Goal: Task Accomplishment & Management: Complete application form

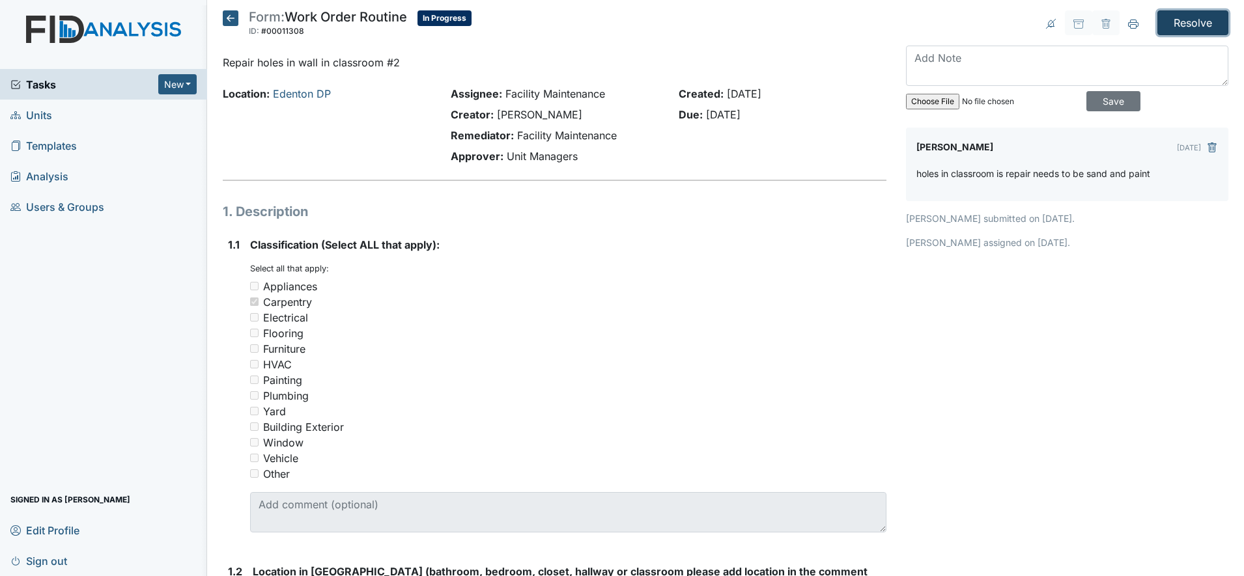
click at [1191, 16] on input "Resolve" at bounding box center [1192, 22] width 71 height 25
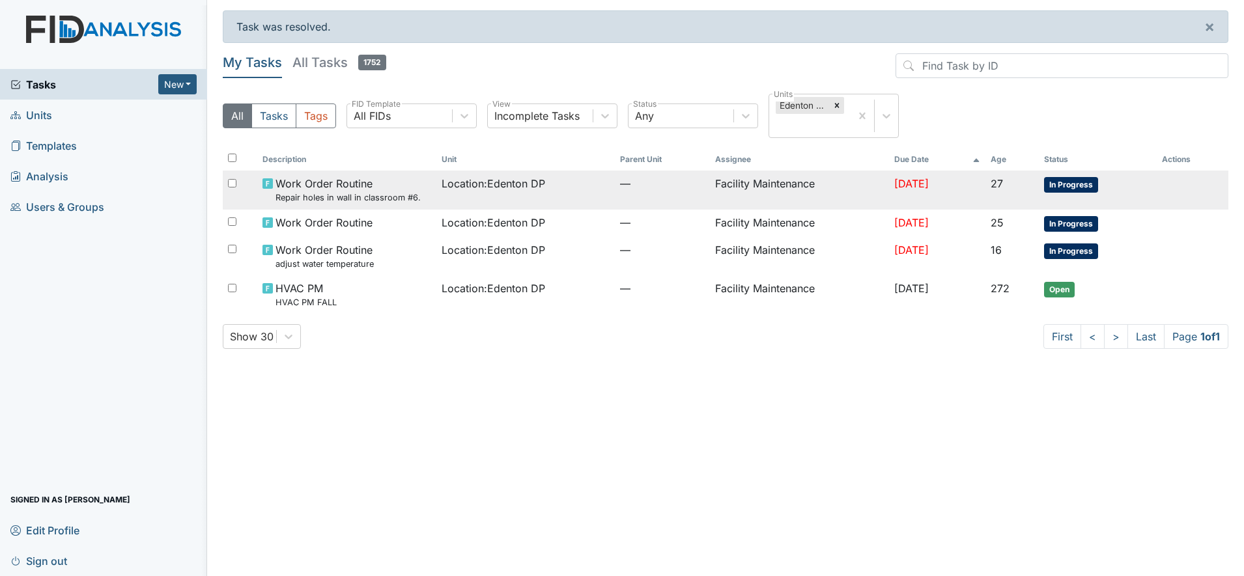
click at [374, 191] on small "Repair holes in wall in classroom #6." at bounding box center [347, 197] width 145 height 12
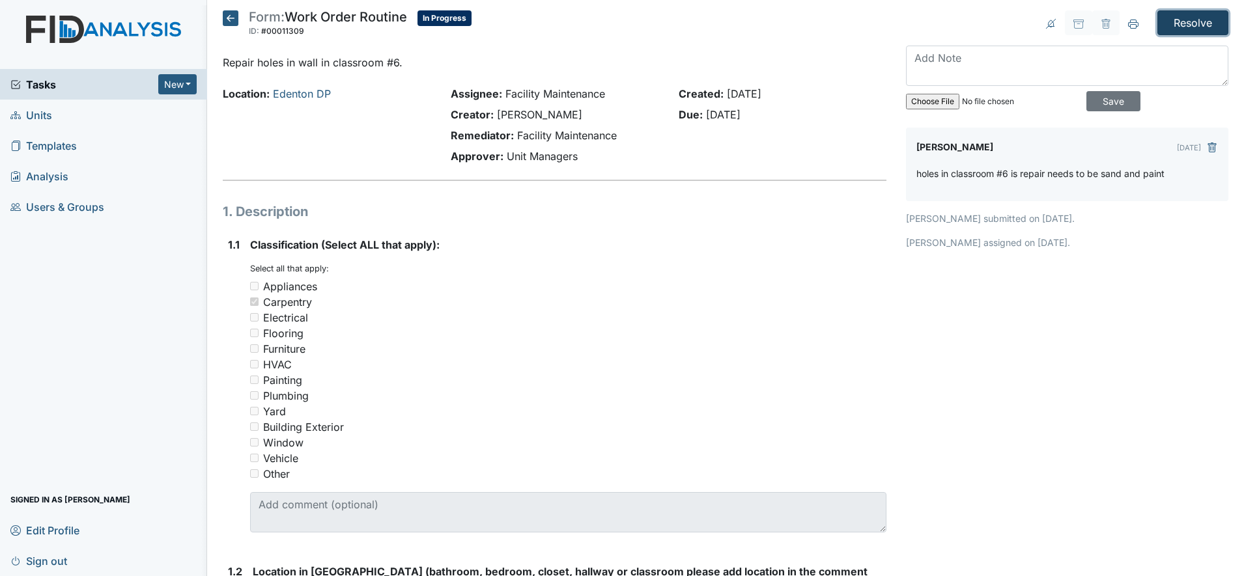
click at [1161, 21] on input "Resolve" at bounding box center [1192, 22] width 71 height 25
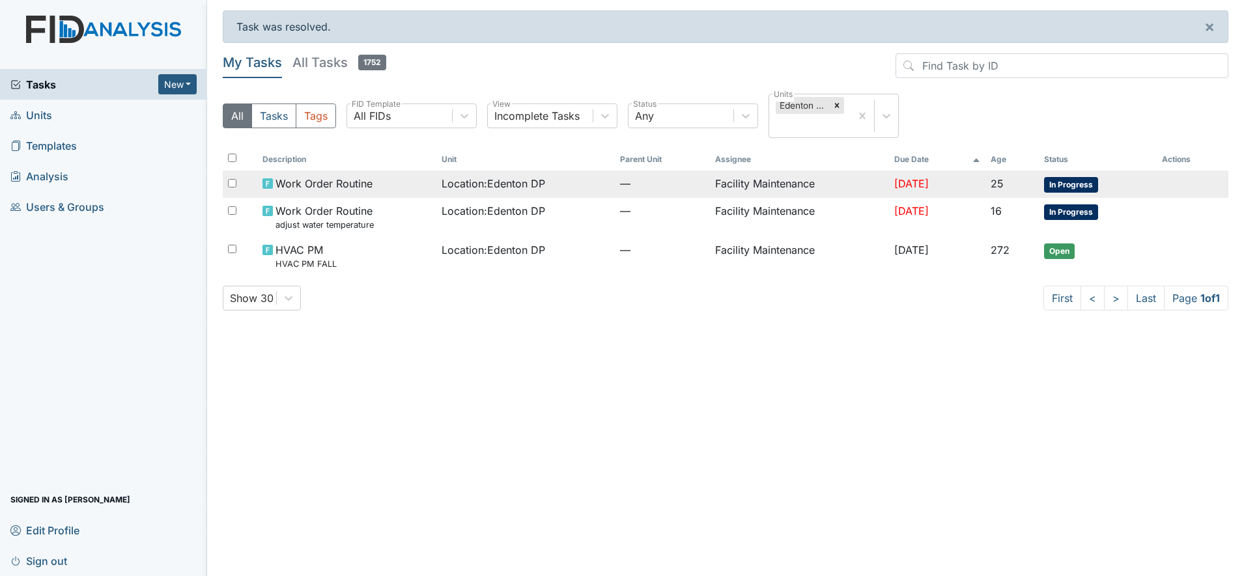
click at [736, 178] on td "Facility Maintenance" at bounding box center [799, 184] width 178 height 27
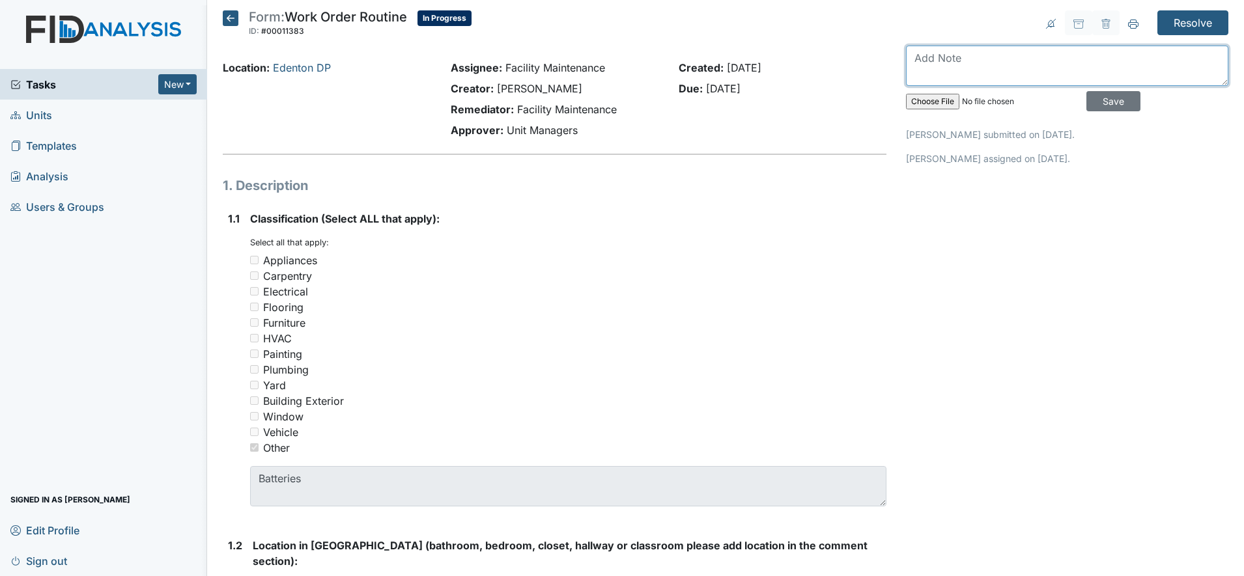
click at [916, 59] on textarea at bounding box center [1067, 66] width 322 height 40
type textarea "change batteries in smoke detector"
click at [1096, 99] on input "Save" at bounding box center [1113, 101] width 54 height 20
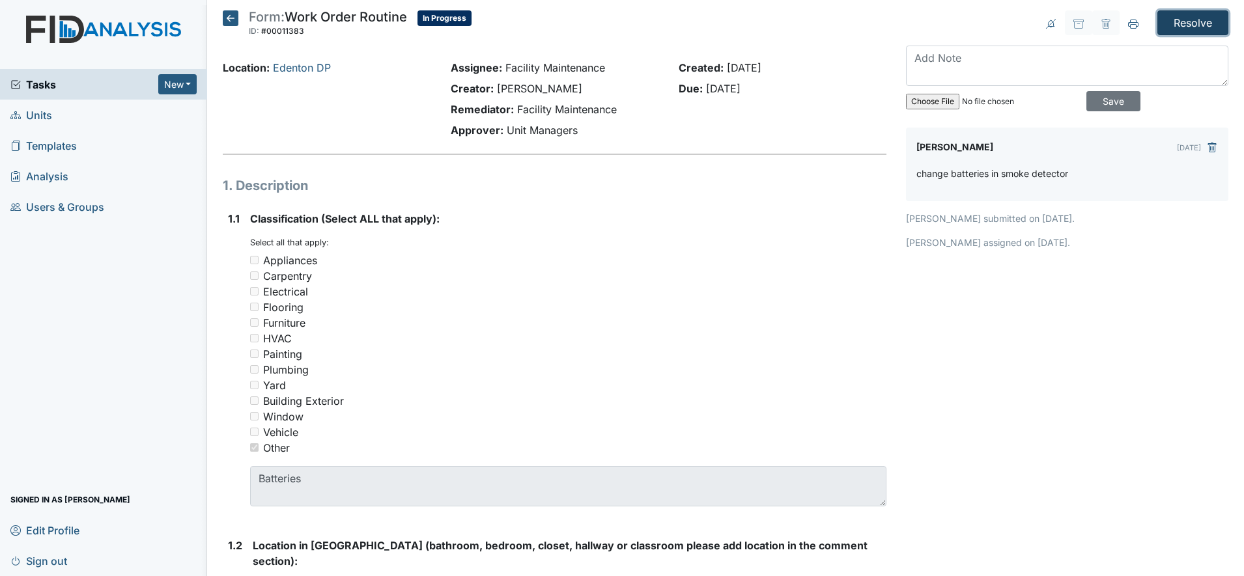
click at [1195, 21] on input "Resolve" at bounding box center [1192, 22] width 71 height 25
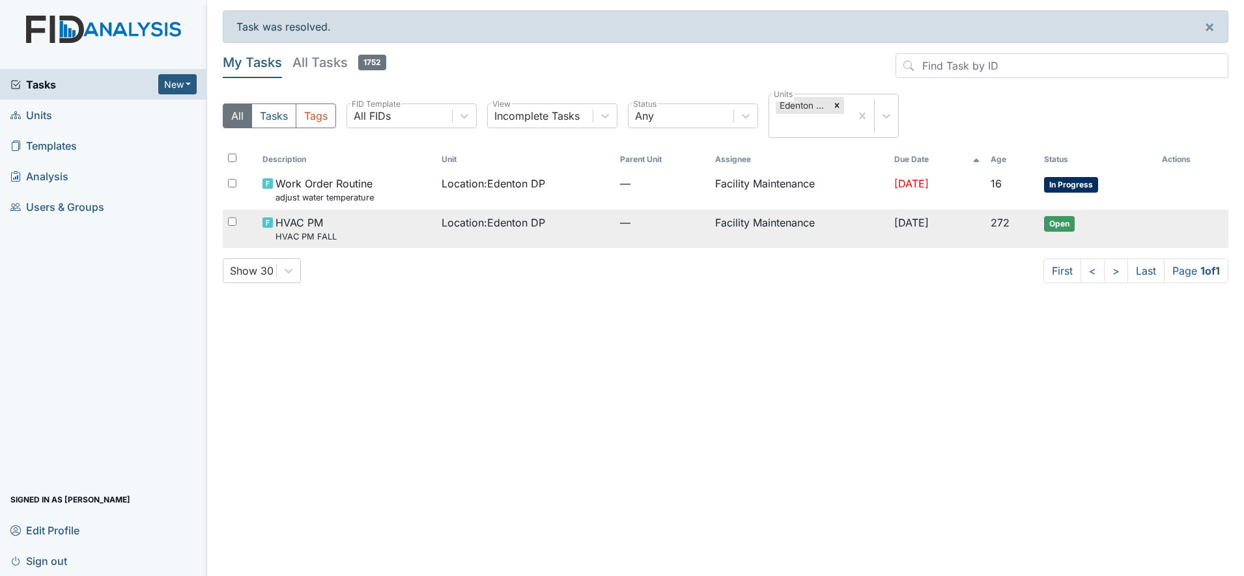
click at [746, 226] on td "Facility Maintenance" at bounding box center [799, 229] width 178 height 38
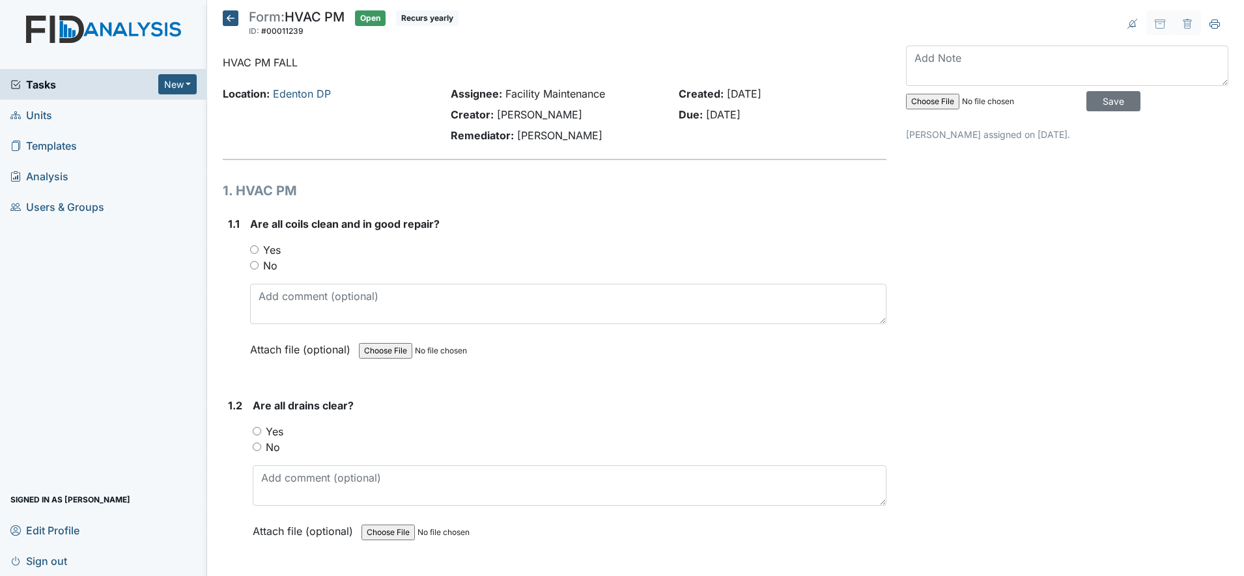
click at [254, 248] on input "Yes" at bounding box center [254, 249] width 8 height 8
radio input "true"
click at [255, 427] on input "Yes" at bounding box center [257, 431] width 8 height 8
radio input "true"
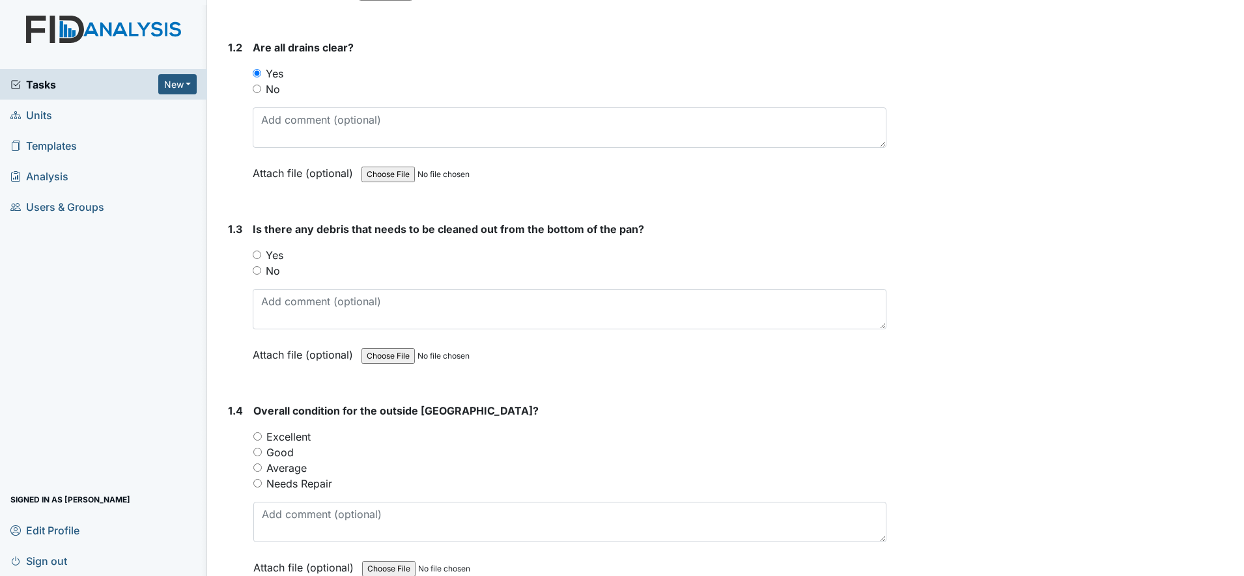
scroll to position [380, 0]
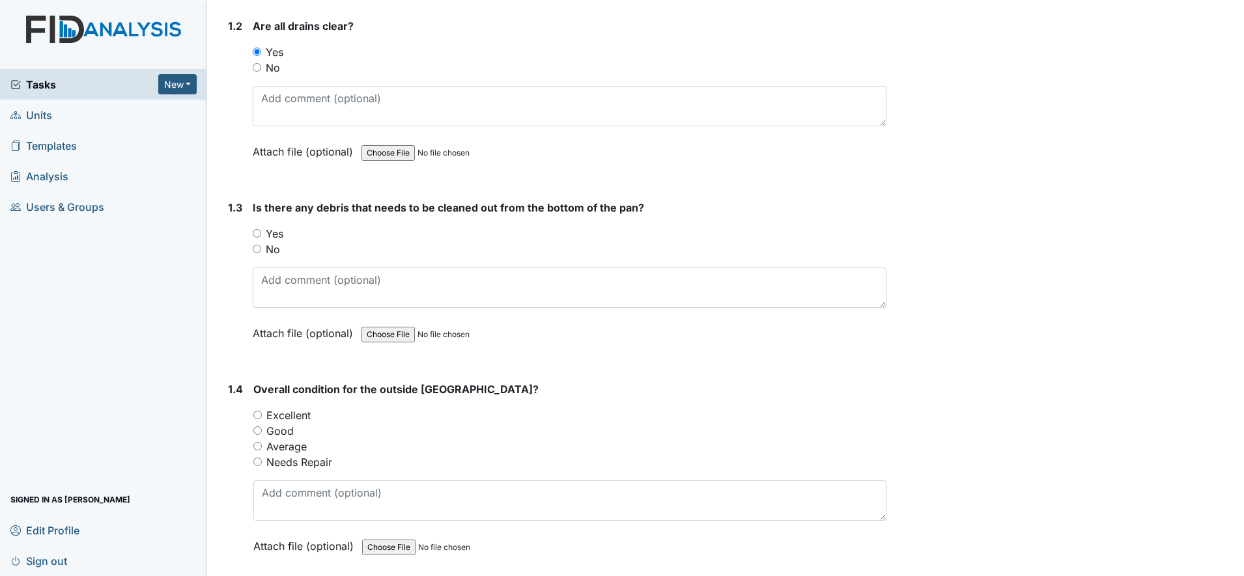
click at [257, 247] on input "No" at bounding box center [257, 249] width 8 height 8
radio input "true"
click at [257, 426] on input "Good" at bounding box center [257, 430] width 8 height 8
radio input "true"
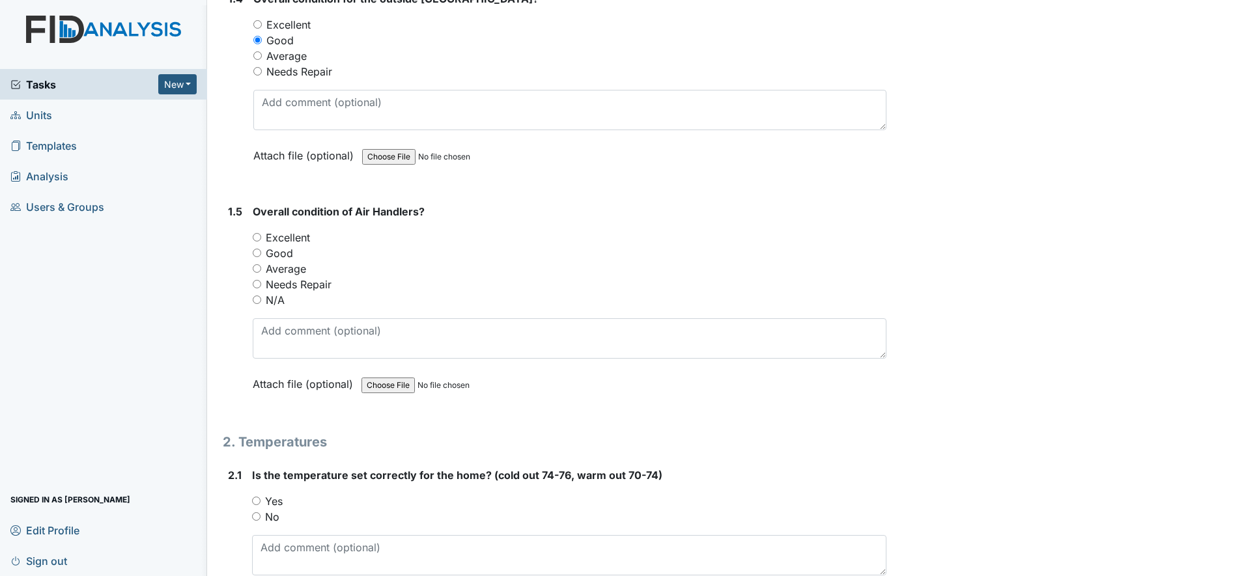
scroll to position [781, 0]
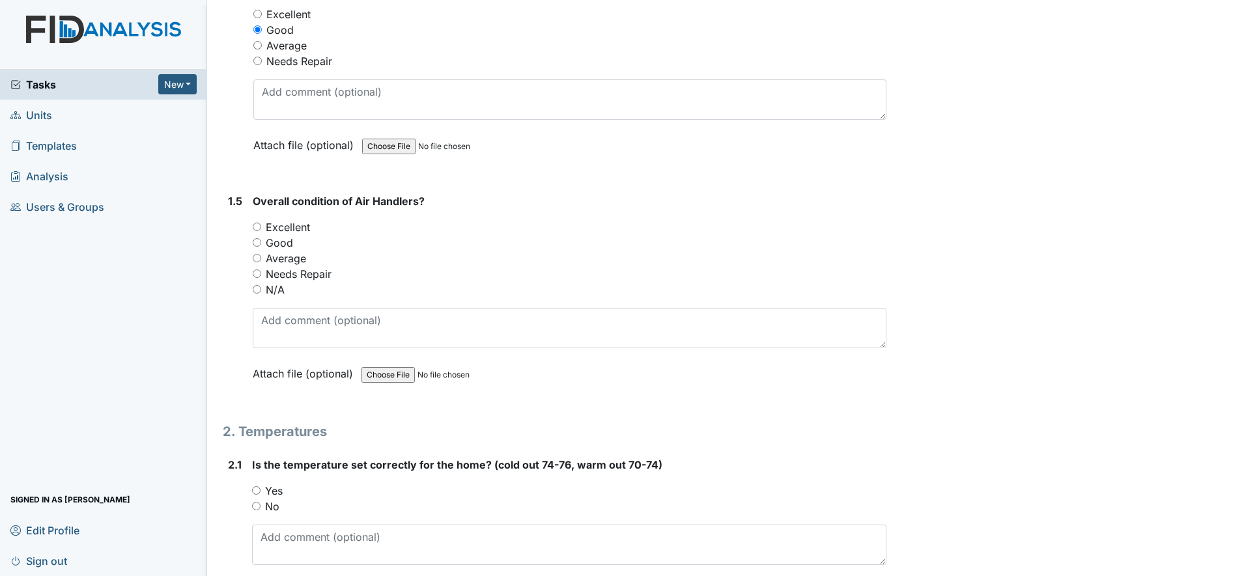
click at [257, 244] on input "Good" at bounding box center [257, 242] width 8 height 8
radio input "true"
click at [254, 490] on input "Yes" at bounding box center [256, 490] width 8 height 8
radio input "true"
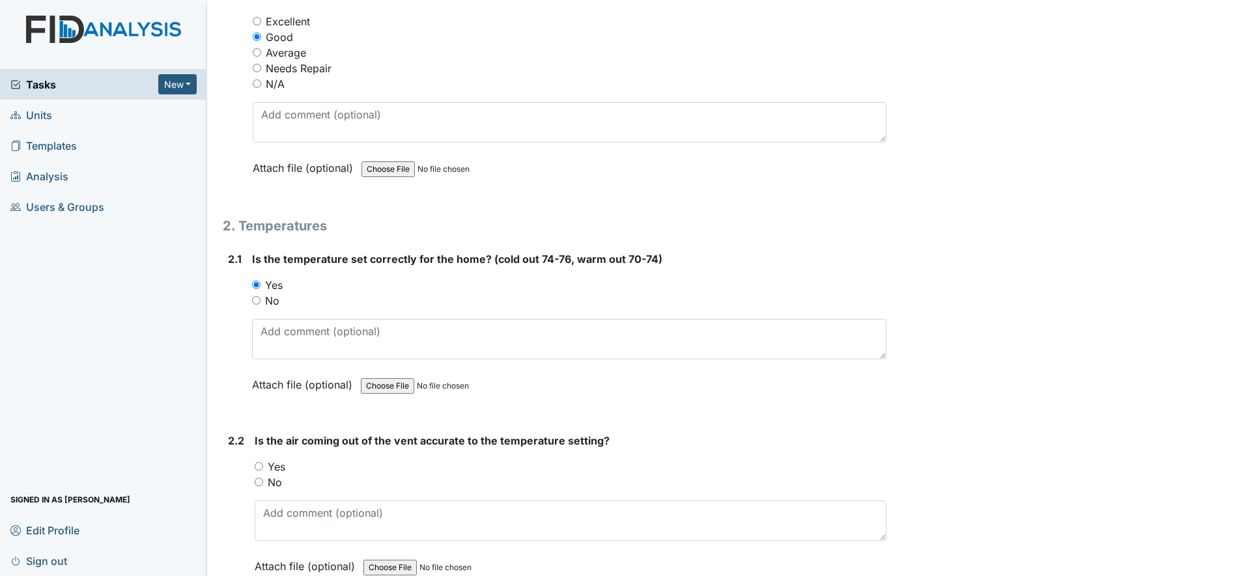
scroll to position [1060, 0]
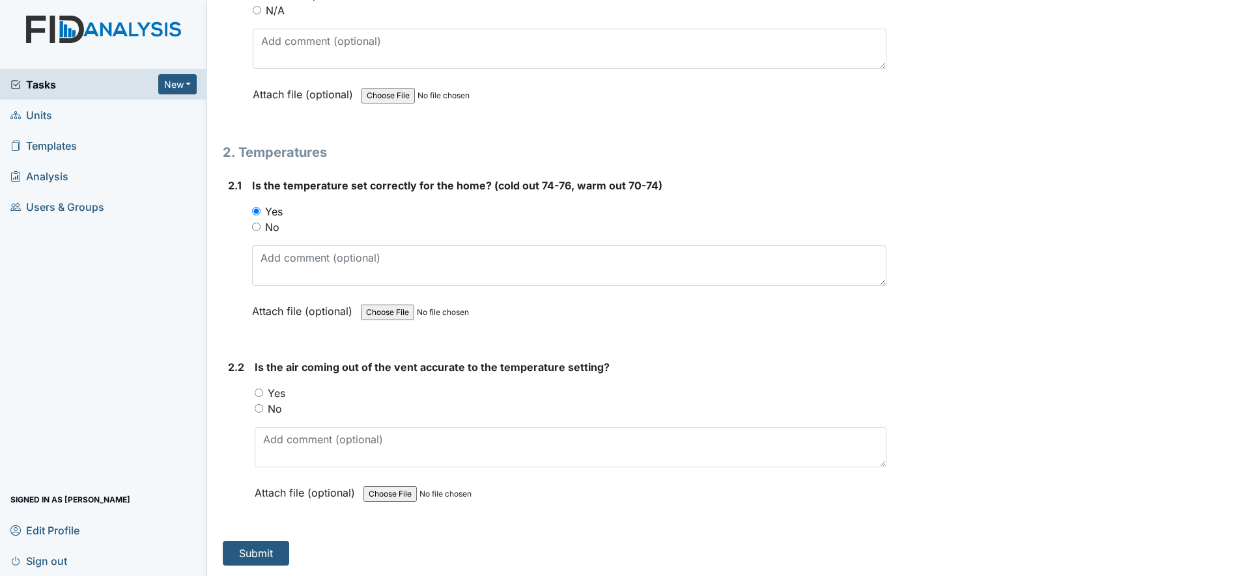
click at [258, 389] on input "Yes" at bounding box center [259, 393] width 8 height 8
radio input "true"
click at [264, 550] on button "Submit" at bounding box center [256, 553] width 66 height 25
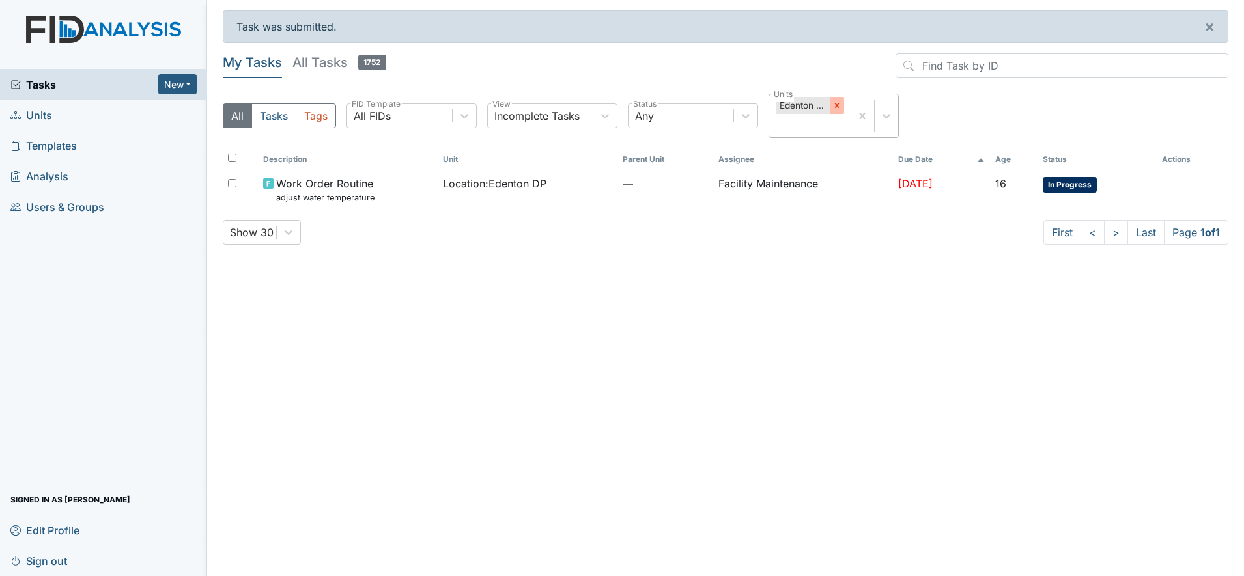
click at [836, 104] on icon at bounding box center [837, 106] width 5 height 5
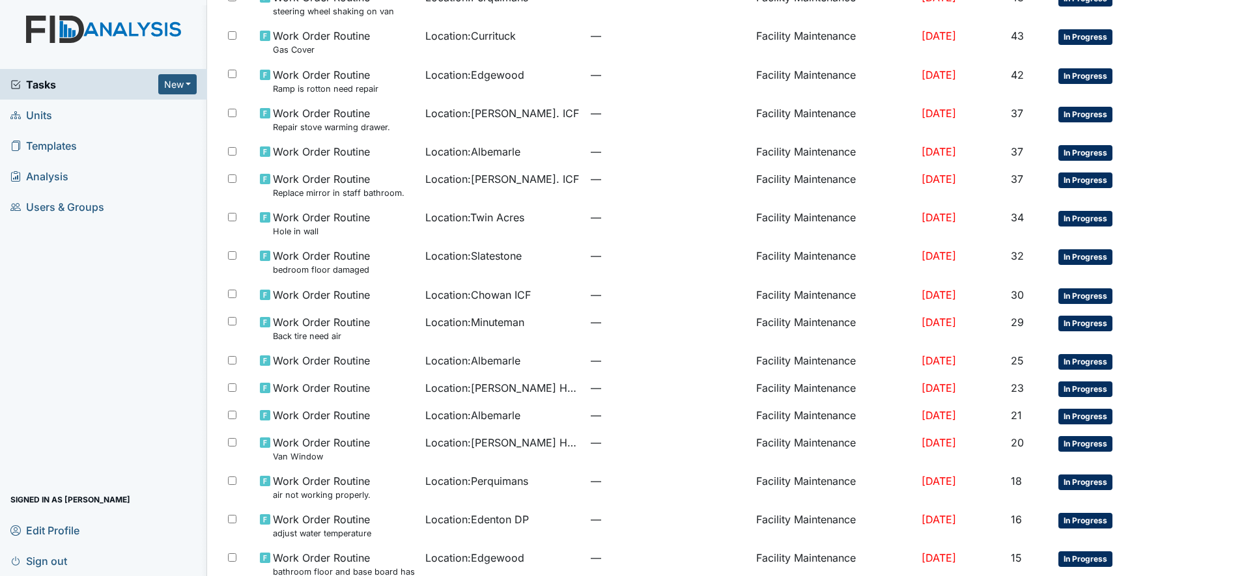
scroll to position [720, 0]
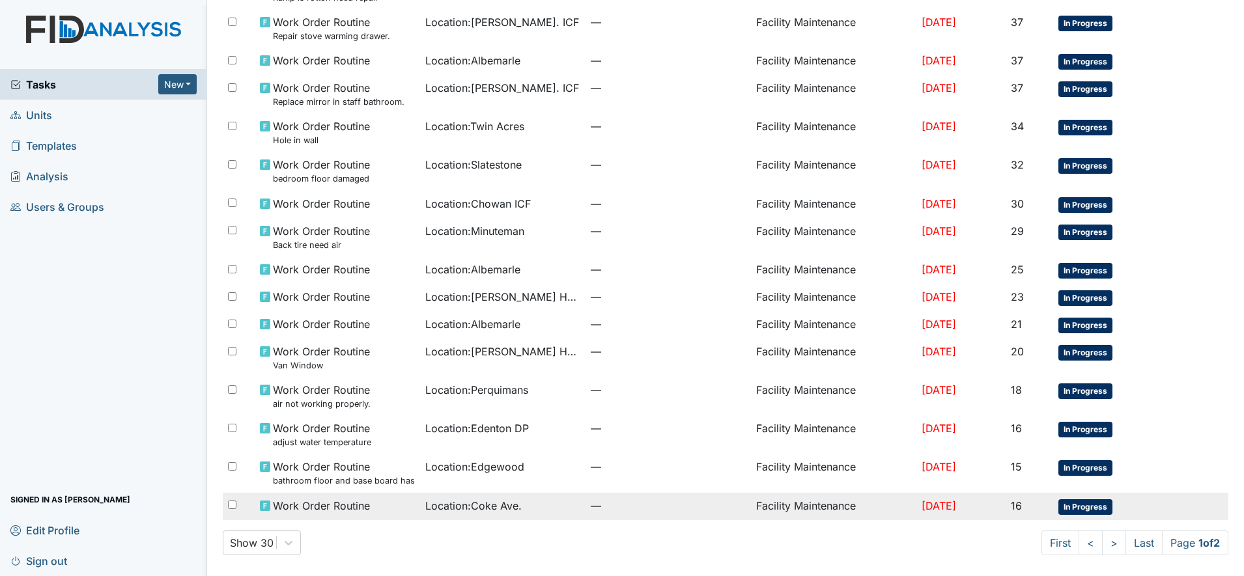
click at [803, 505] on td "Facility Maintenance" at bounding box center [833, 506] width 165 height 27
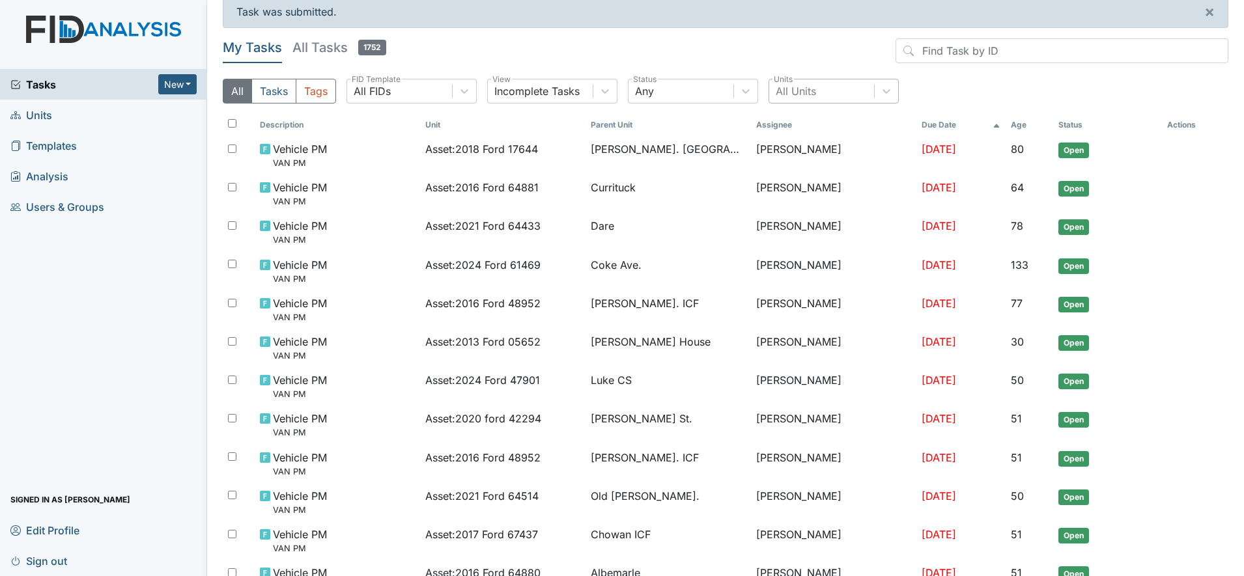
scroll to position [0, 0]
